Goal: Navigation & Orientation: Find specific page/section

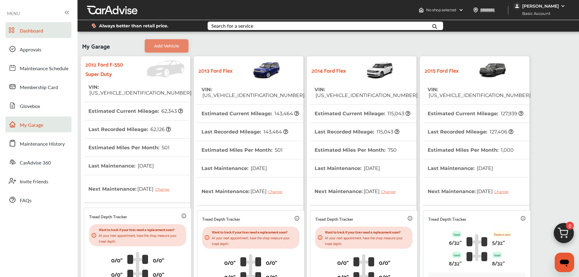
click at [45, 30] on link "Dashboard" at bounding box center [38, 30] width 66 height 16
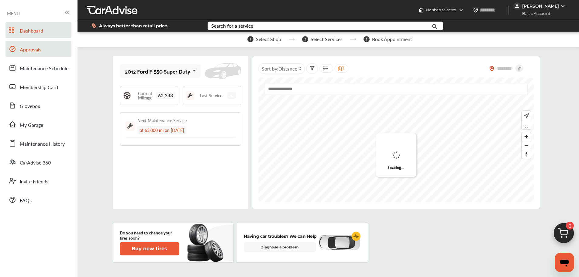
click at [43, 46] on link "Approvals" at bounding box center [38, 49] width 66 height 16
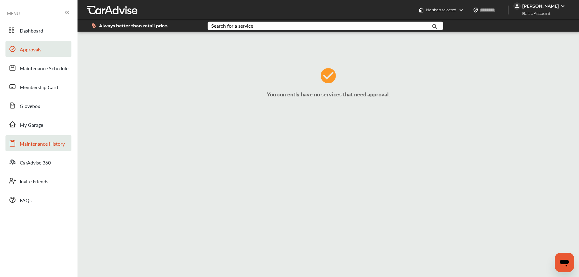
click at [44, 146] on span "Maintenance History" at bounding box center [42, 144] width 45 height 8
